Goal: Find specific page/section: Find specific page/section

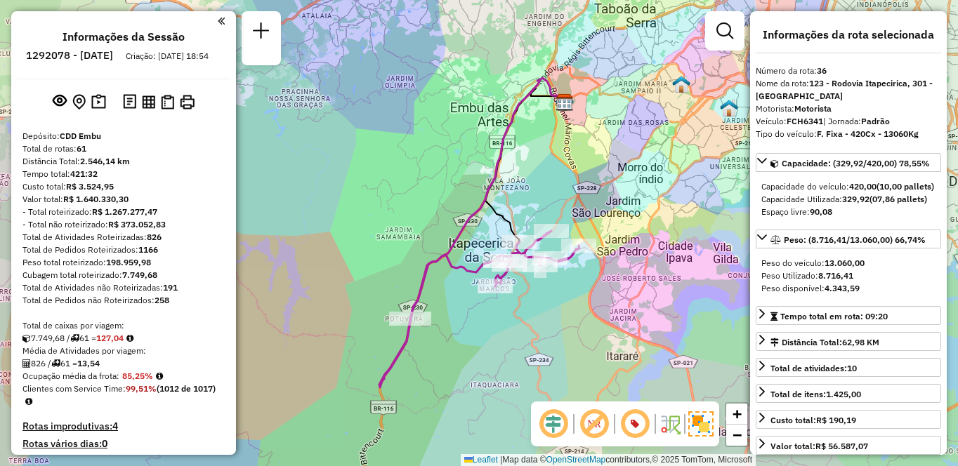
select select "**********"
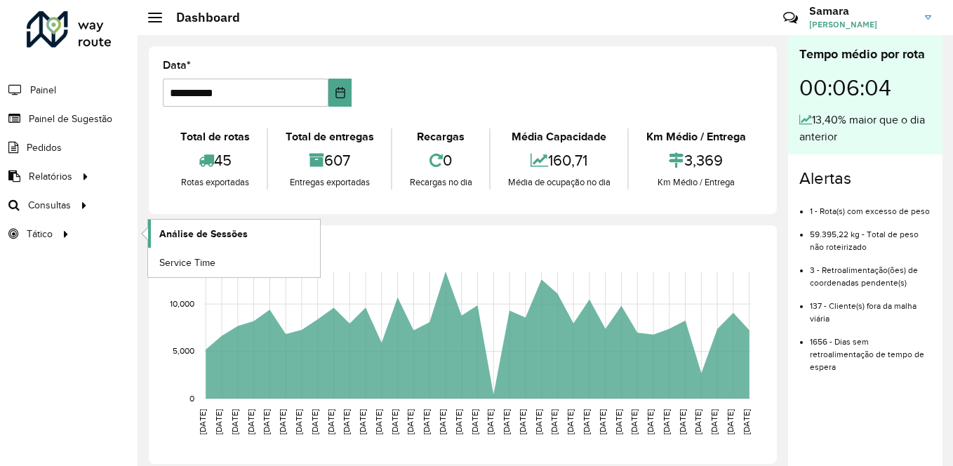
click at [249, 232] on link "Análise de Sessões" at bounding box center [234, 234] width 172 height 28
click at [182, 236] on span "Setores" at bounding box center [176, 234] width 34 height 15
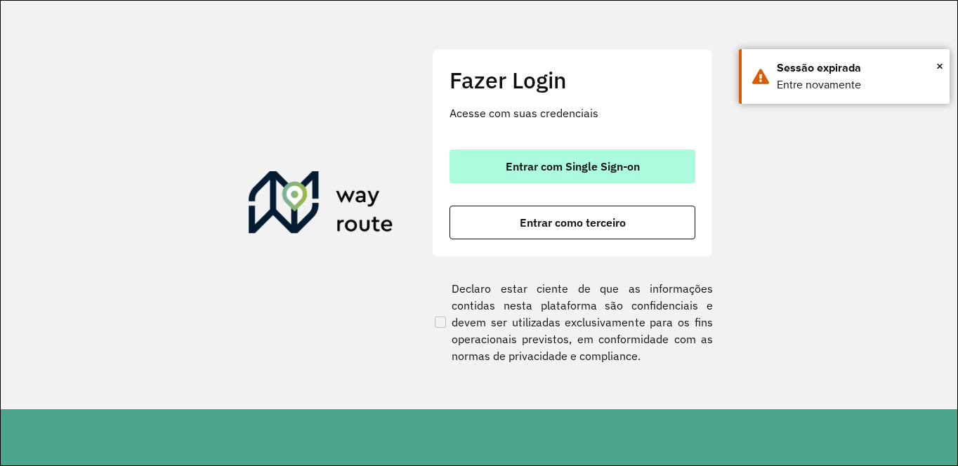
click at [585, 172] on span "Entrar com Single Sign-on" at bounding box center [572, 166] width 134 height 11
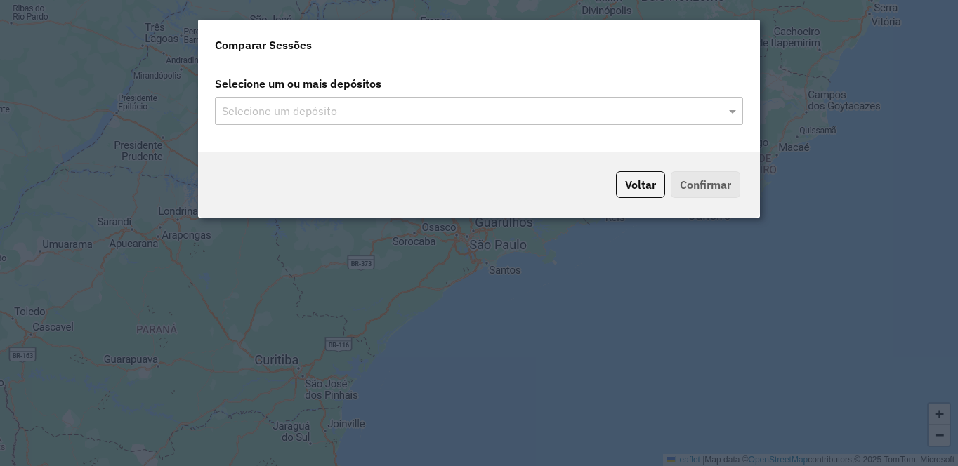
click at [545, 107] on input "text" at bounding box center [471, 111] width 507 height 17
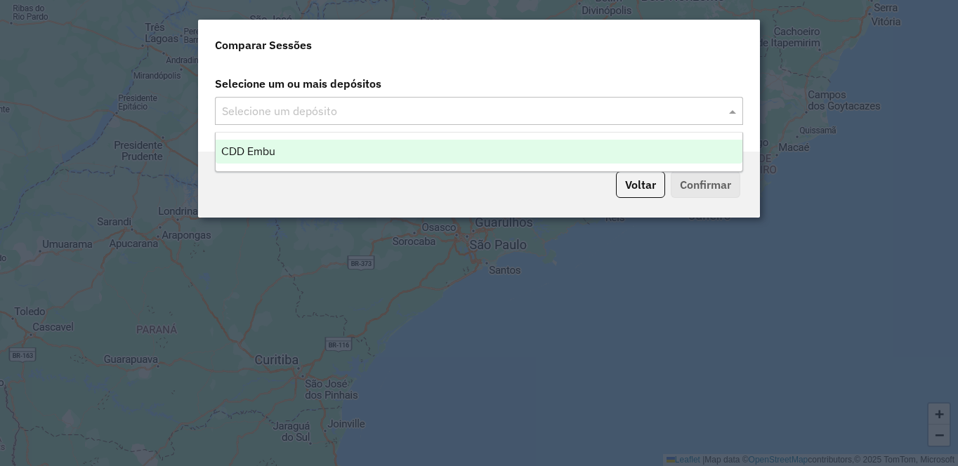
click at [732, 109] on span at bounding box center [734, 110] width 18 height 17
click at [254, 152] on span "CDD Embu" at bounding box center [248, 151] width 54 height 12
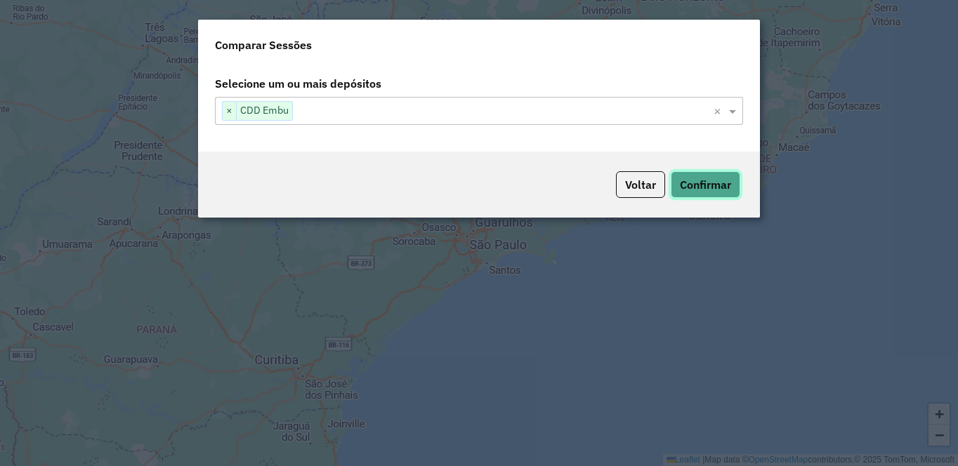
click at [701, 183] on button "Confirmar" at bounding box center [705, 184] width 70 height 27
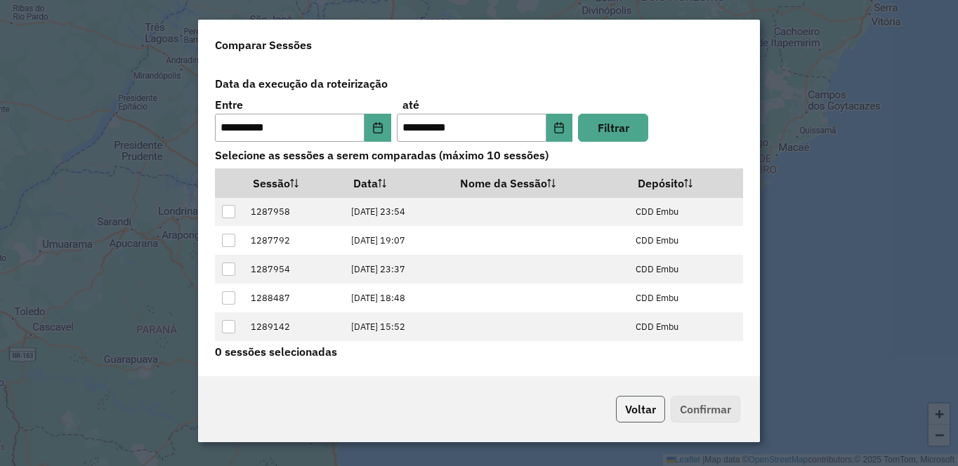
click at [647, 397] on button "Voltar" at bounding box center [640, 409] width 49 height 27
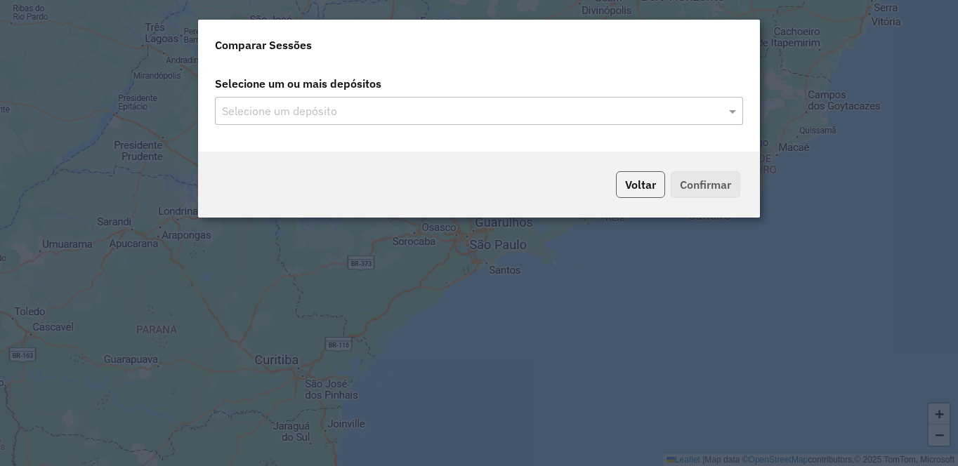
click at [638, 178] on button "Voltar" at bounding box center [640, 184] width 49 height 27
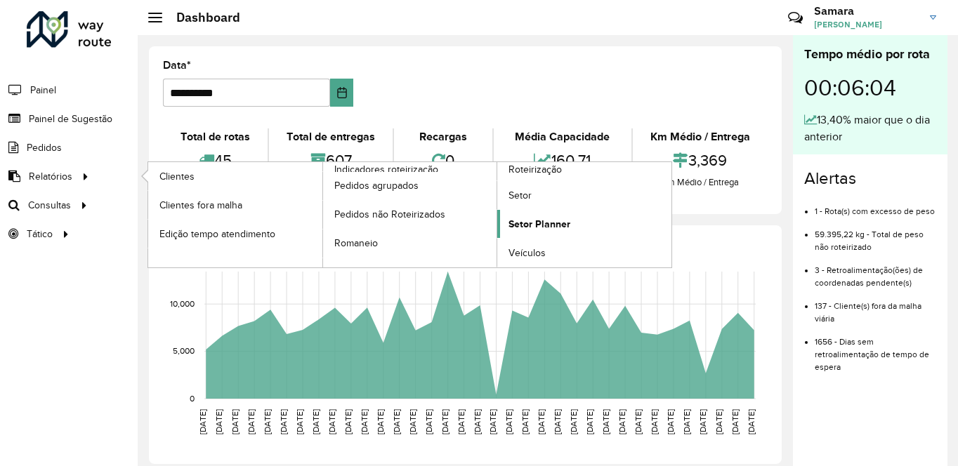
click at [529, 218] on span "Setor Planner" at bounding box center [539, 224] width 62 height 15
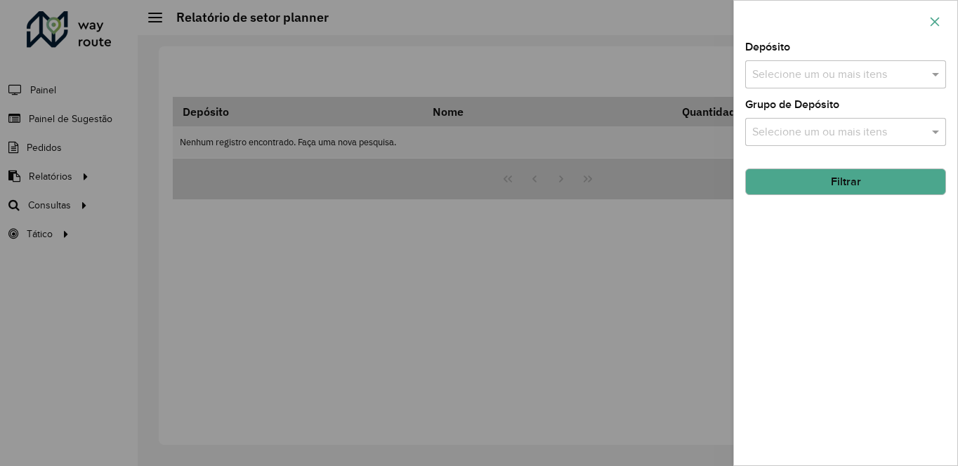
click at [937, 22] on icon "button" at bounding box center [934, 21] width 11 height 11
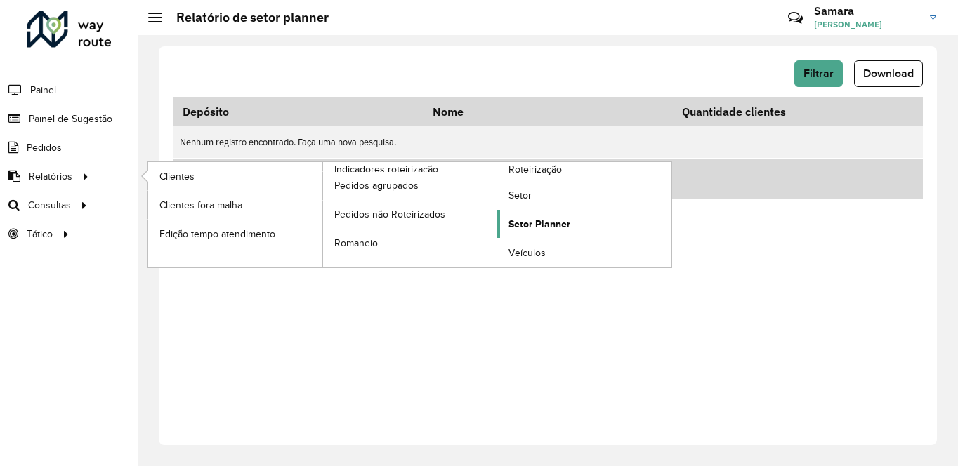
click at [529, 220] on span "Setor Planner" at bounding box center [539, 224] width 62 height 15
click at [532, 225] on span "Setor Planner" at bounding box center [539, 224] width 62 height 15
click at [523, 193] on span "Setor" at bounding box center [520, 195] width 24 height 15
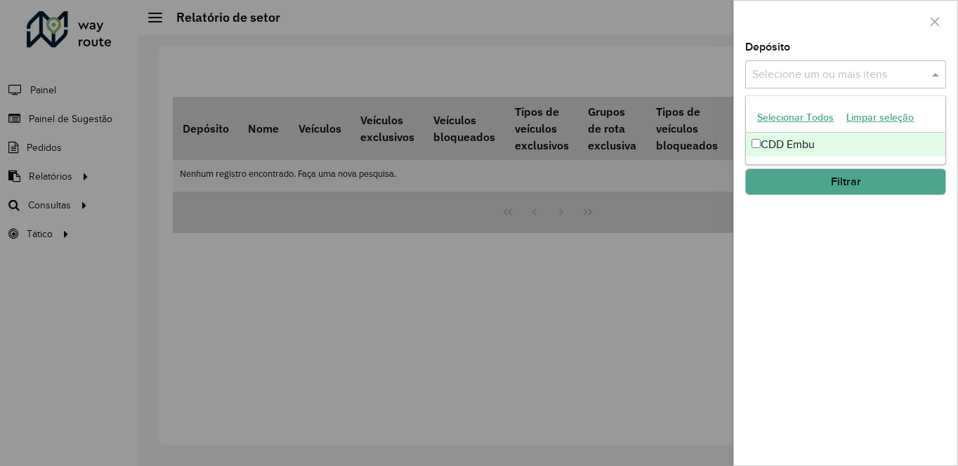
click at [802, 70] on input "text" at bounding box center [838, 75] width 180 height 17
click at [769, 140] on div "CDD Embu" at bounding box center [845, 145] width 199 height 24
click at [795, 223] on div "Depósito Selecione um ou mais itens CDD Embu × × Grupo de Depósito Selecione um…" at bounding box center [845, 253] width 223 height 423
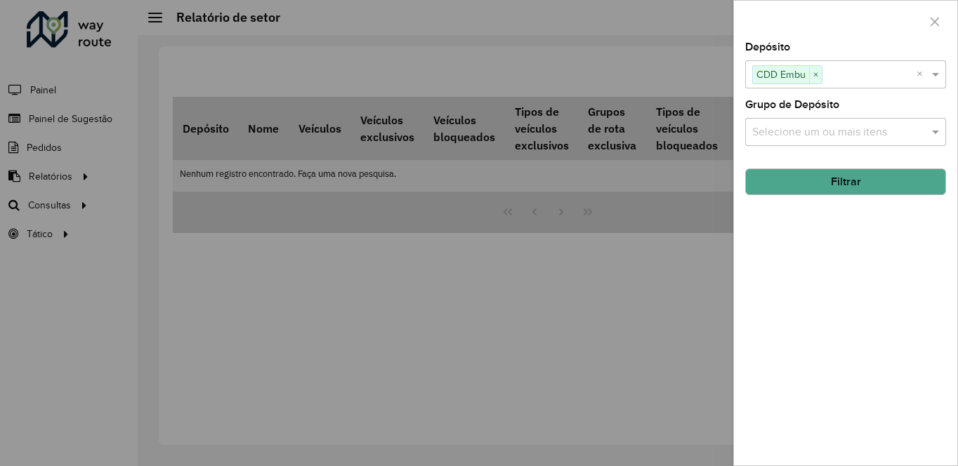
click at [805, 128] on input "text" at bounding box center [838, 132] width 180 height 17
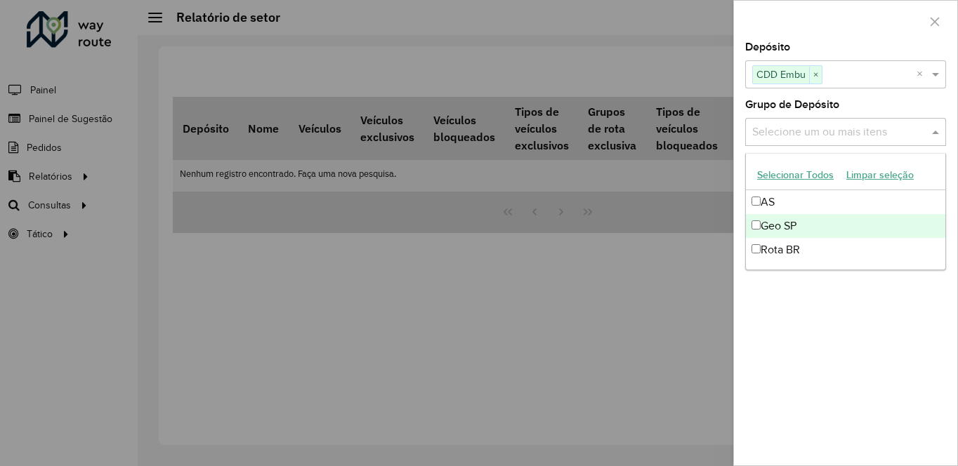
click at [786, 174] on button "Selecionar Todos" at bounding box center [794, 175] width 89 height 22
click at [821, 330] on div "Depósito Selecione um ou mais itens CDD Embu × × Grupo de Depósito Selecione um…" at bounding box center [845, 253] width 223 height 423
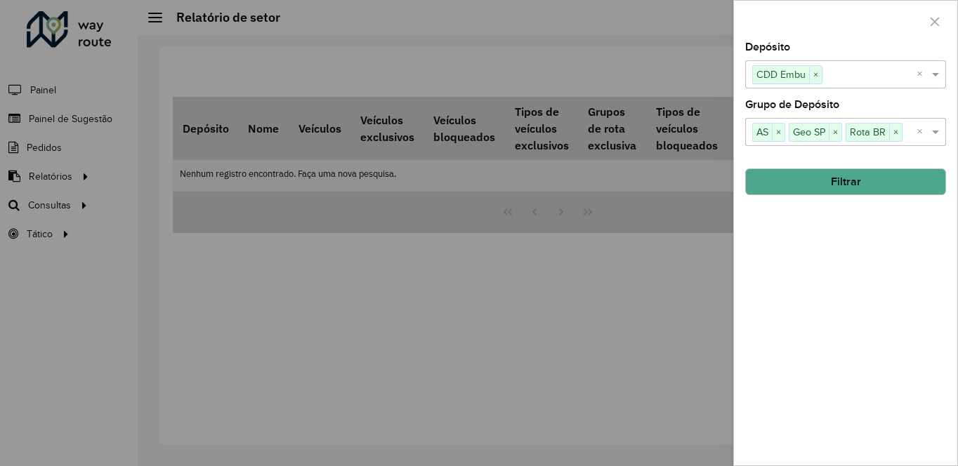
click at [840, 184] on button "Filtrar" at bounding box center [845, 181] width 201 height 27
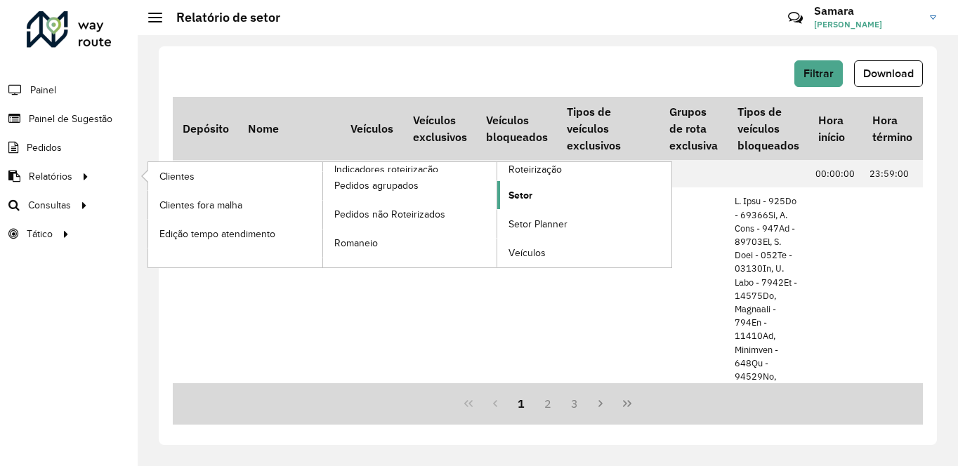
click at [517, 196] on span "Setor" at bounding box center [520, 195] width 24 height 15
click at [520, 194] on span "Setor" at bounding box center [520, 195] width 24 height 15
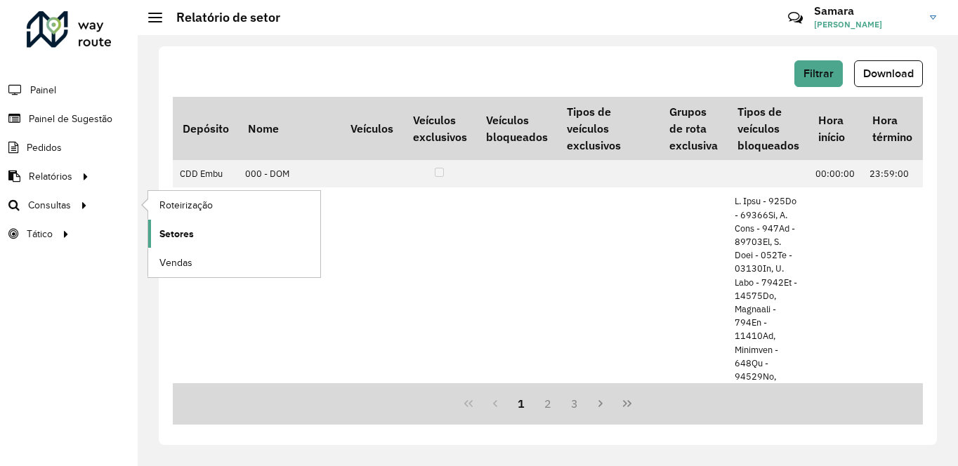
click at [184, 232] on span "Setores" at bounding box center [176, 234] width 34 height 15
